Goal: Navigation & Orientation: Find specific page/section

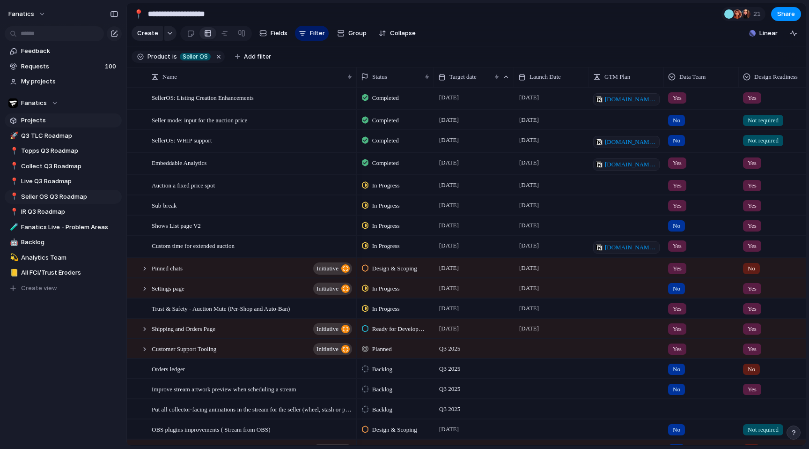
click at [32, 117] on span "Projects" at bounding box center [69, 120] width 97 height 9
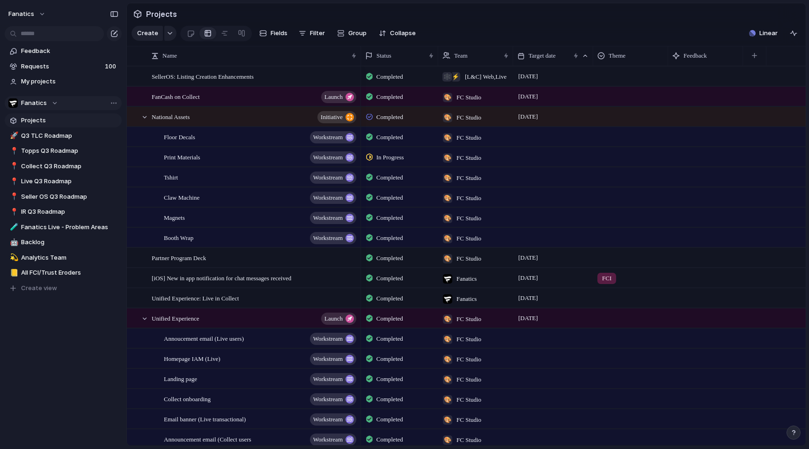
click at [35, 107] on span "Fanatics" at bounding box center [34, 102] width 26 height 9
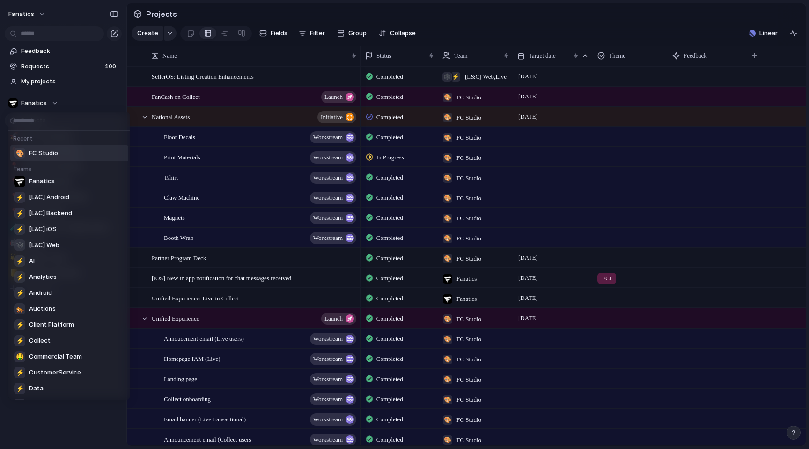
click at [50, 154] on span "FC Studio" at bounding box center [43, 152] width 29 height 9
